Goal: Navigation & Orientation: Find specific page/section

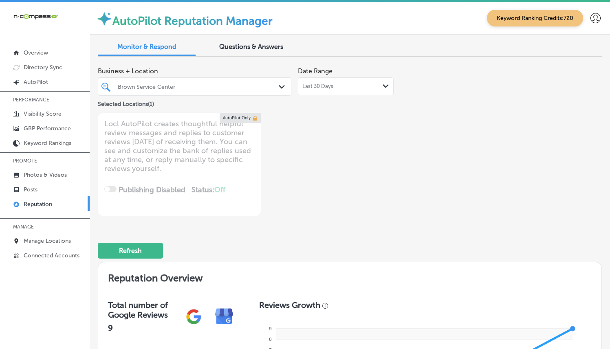
scroll to position [212, 0]
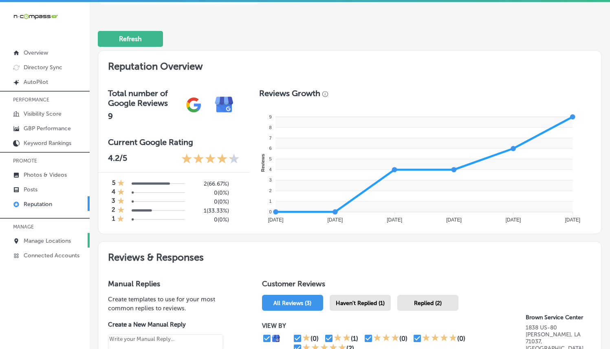
click at [51, 236] on link "Manage Locations" at bounding box center [45, 240] width 90 height 15
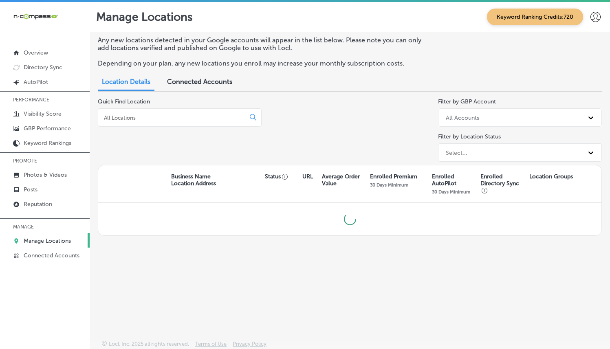
click at [190, 119] on input at bounding box center [173, 117] width 140 height 7
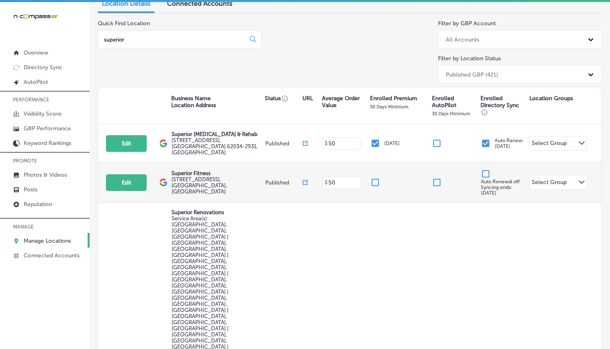
scroll to position [79, 0]
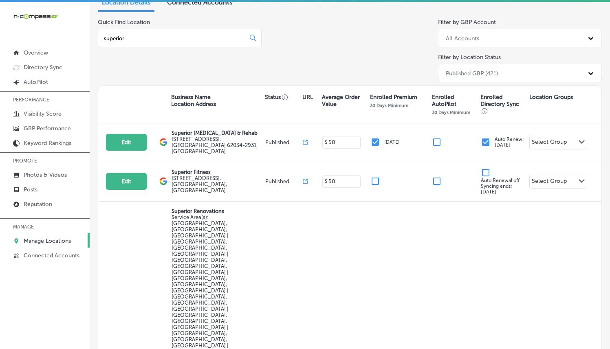
type input "superior"
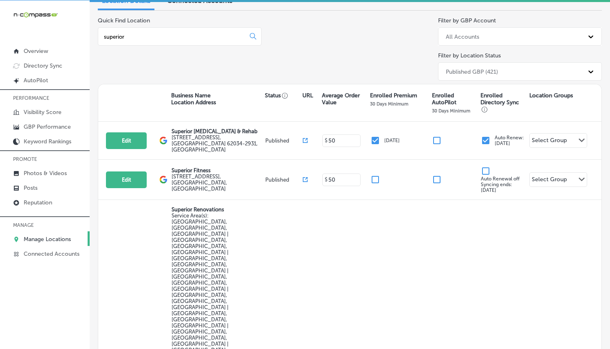
scroll to position [2, 0]
click at [273, 58] on div "Quick Find Location superior Filter by GBP Account All Accounts Filter by Locat…" at bounding box center [350, 50] width 504 height 67
click at [43, 173] on p "Photos & Videos" at bounding box center [45, 172] width 43 height 7
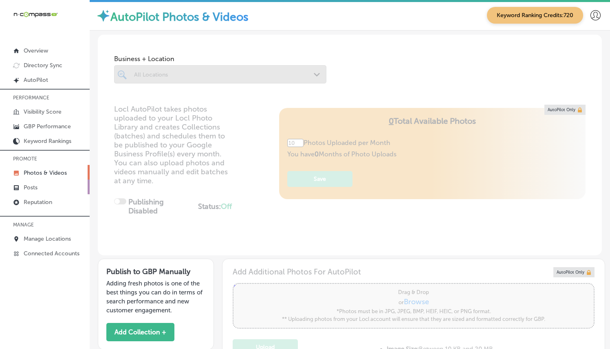
type input "0"
click at [35, 188] on p "Posts" at bounding box center [31, 187] width 14 height 7
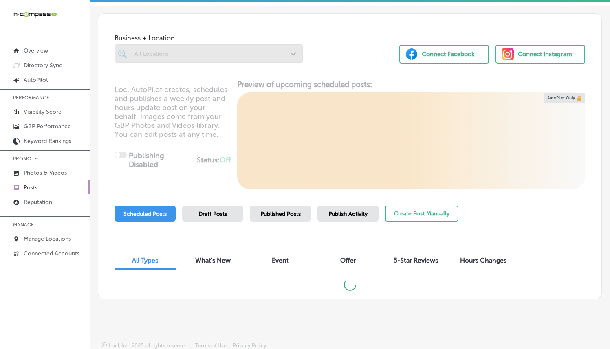
scroll to position [28, 0]
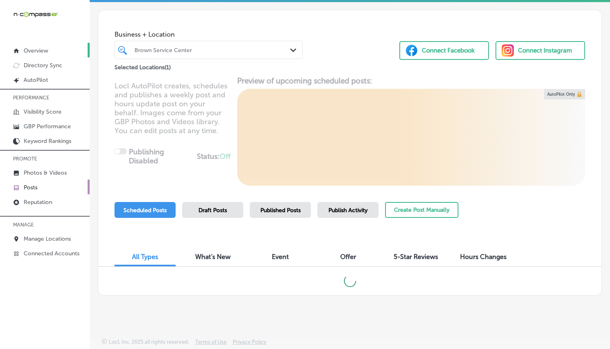
click at [42, 55] on link "Overview" at bounding box center [45, 50] width 90 height 15
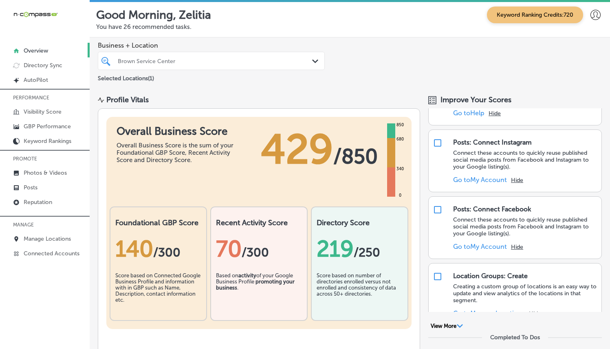
click at [237, 64] on div at bounding box center [201, 60] width 169 height 11
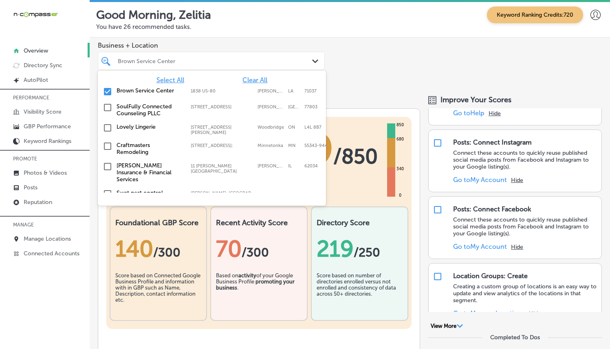
click at [252, 80] on span "Clear All" at bounding box center [254, 80] width 25 height 8
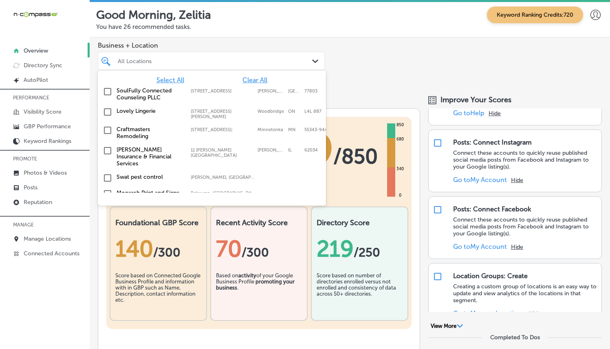
click at [170, 76] on span "Select All" at bounding box center [170, 80] width 28 height 8
click at [359, 75] on div "Business + Location option 1838 US-80 focused, 20 of 356. 356 results available…" at bounding box center [350, 62] width 520 height 50
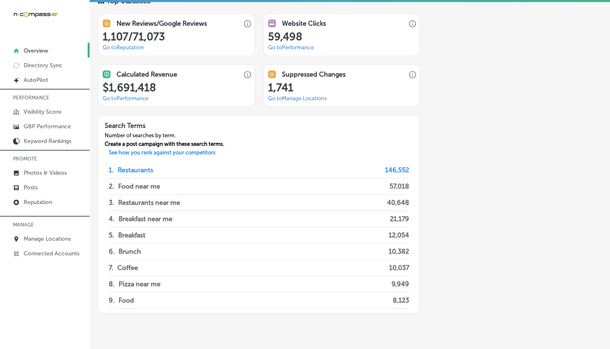
scroll to position [641, 0]
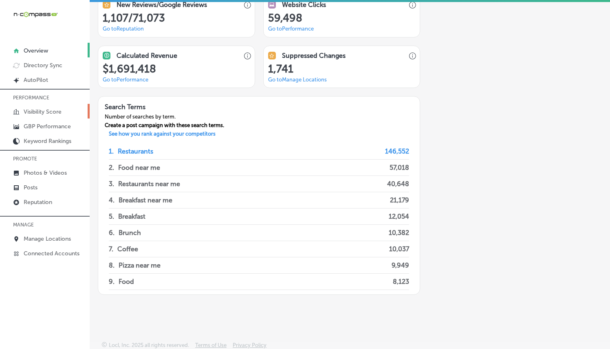
click at [41, 109] on p "Visibility Score" at bounding box center [43, 111] width 38 height 7
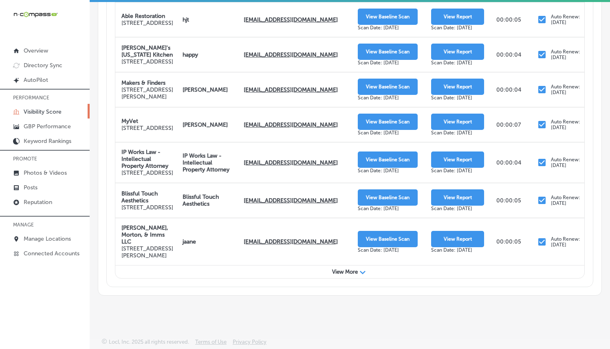
scroll to position [539, 0]
click at [58, 145] on link "Keyword Rankings" at bounding box center [45, 140] width 90 height 15
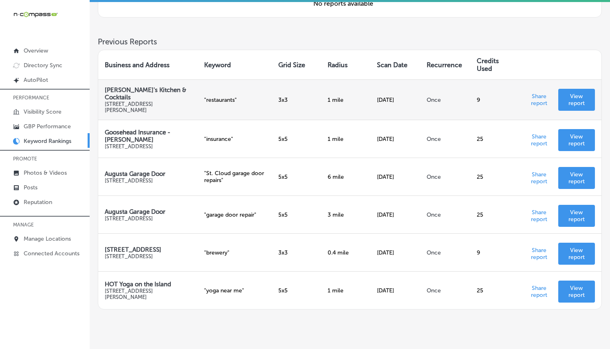
scroll to position [304, 0]
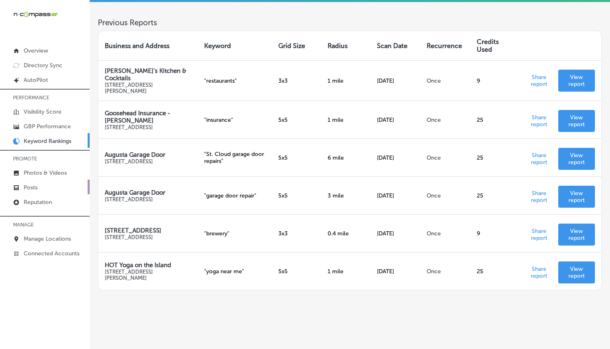
click at [53, 185] on link "Posts" at bounding box center [45, 187] width 90 height 15
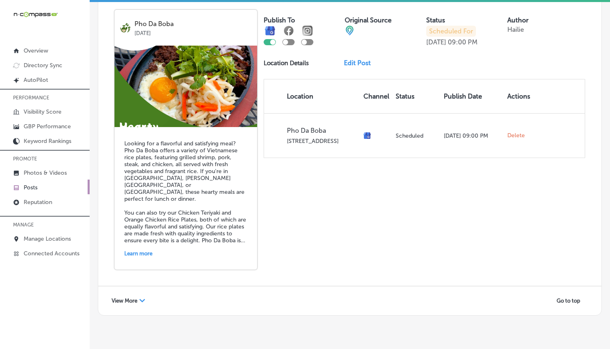
scroll to position [1769, 0]
